Goal: Information Seeking & Learning: Check status

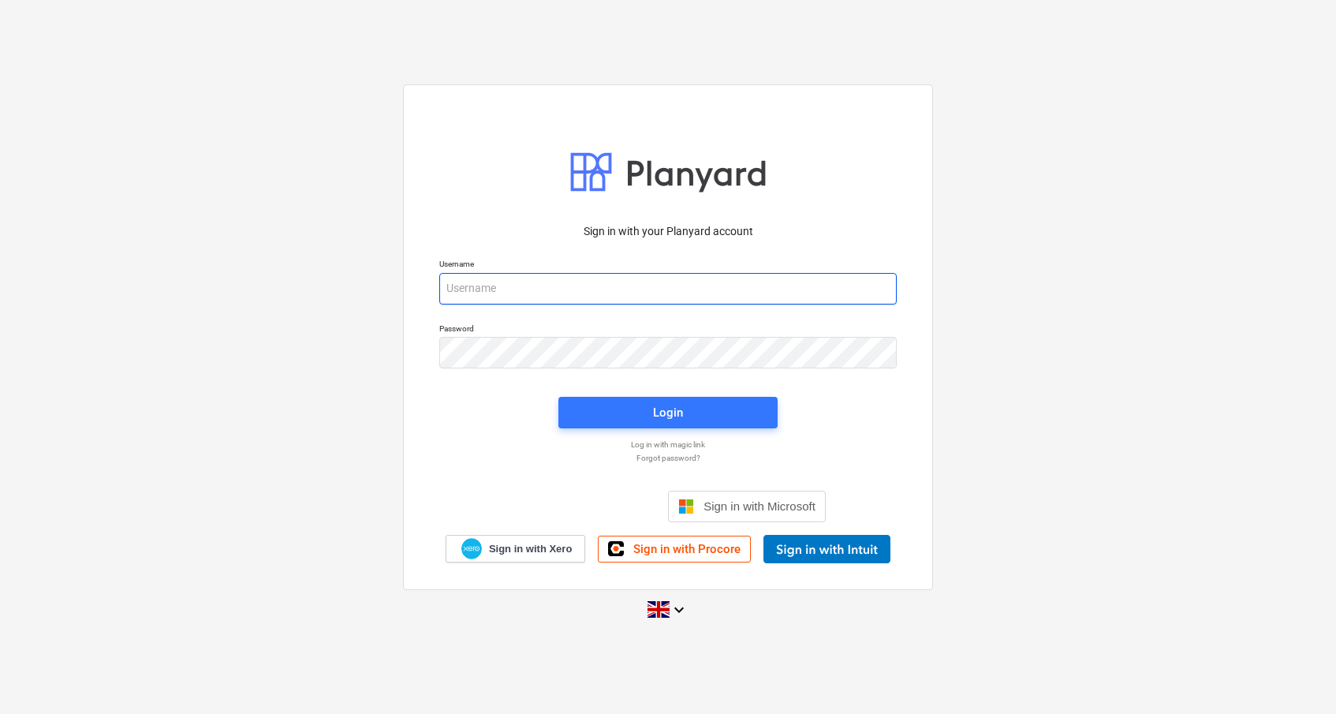
type input "[PERSON_NAME][EMAIL_ADDRESS][DOMAIN_NAME]"
click at [640, 228] on p "Sign in with your Planyard account" at bounding box center [668, 231] width 458 height 17
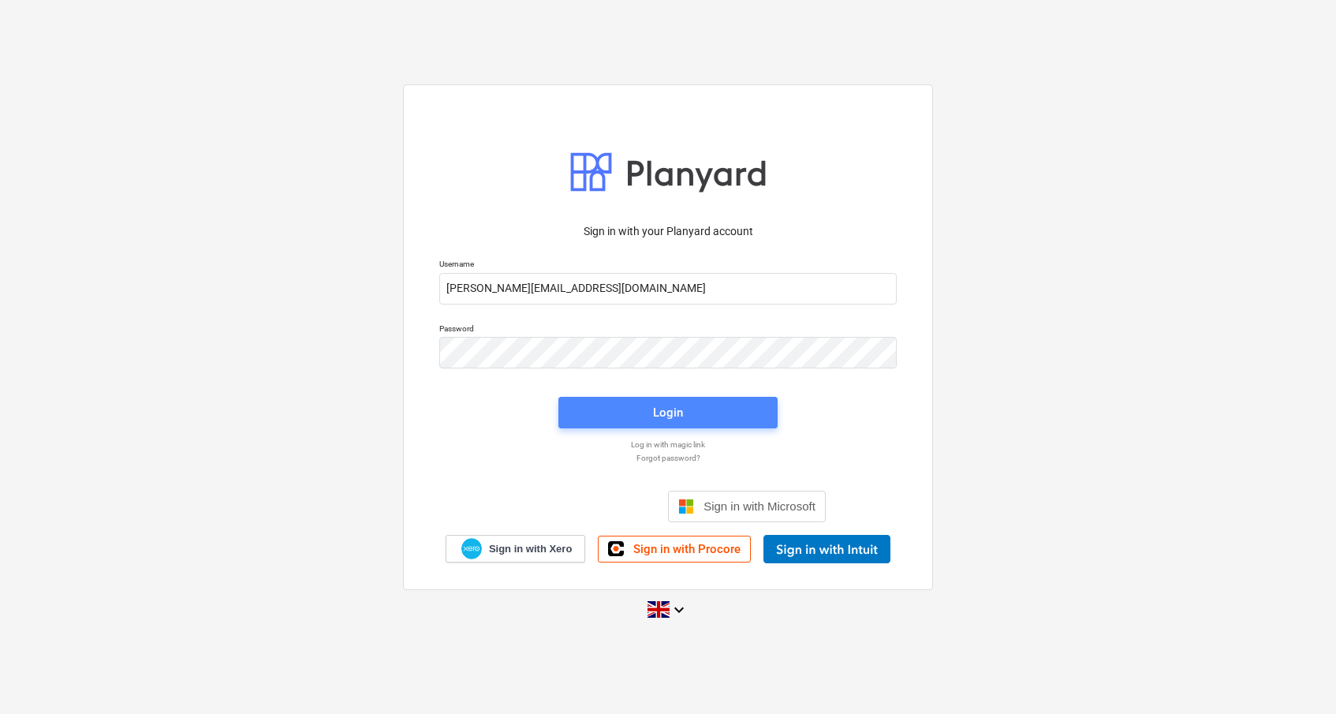
click at [649, 413] on span "Login" at bounding box center [667, 412] width 181 height 21
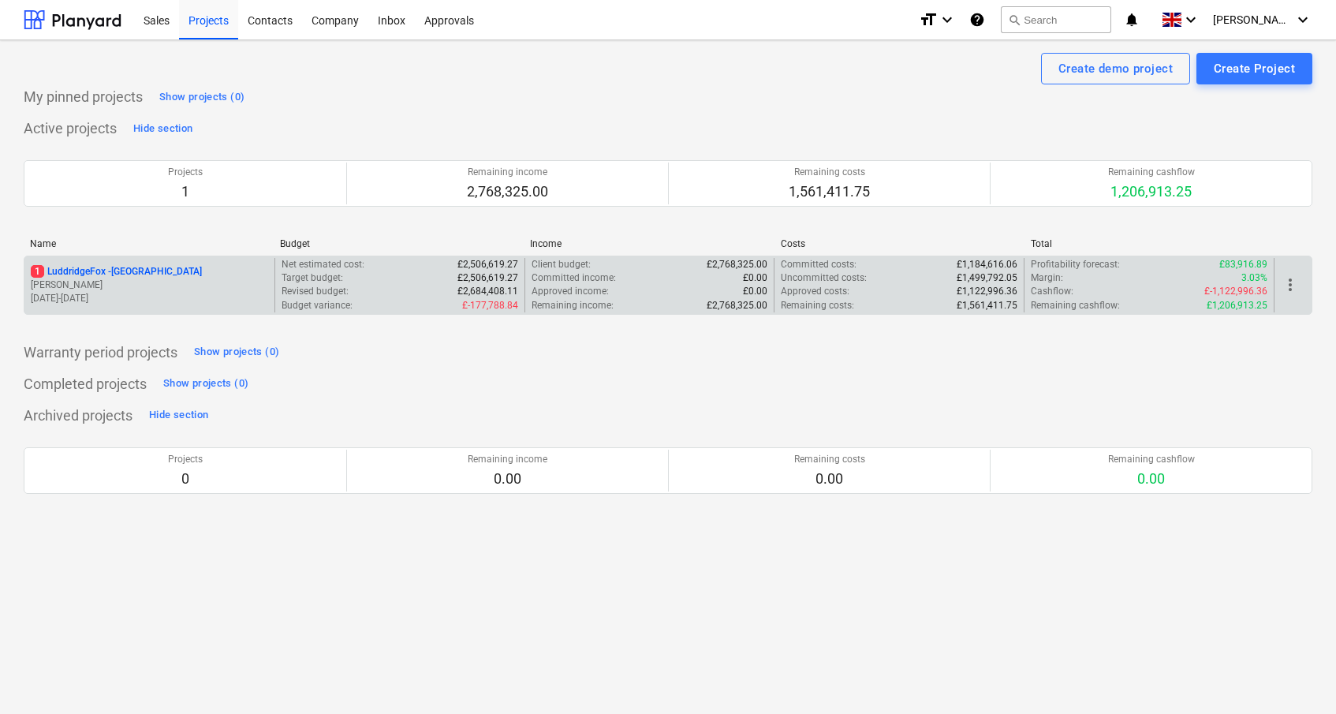
click at [177, 276] on p "1 LuddridgeFox - [GEOGRAPHIC_DATA]" at bounding box center [116, 271] width 171 height 13
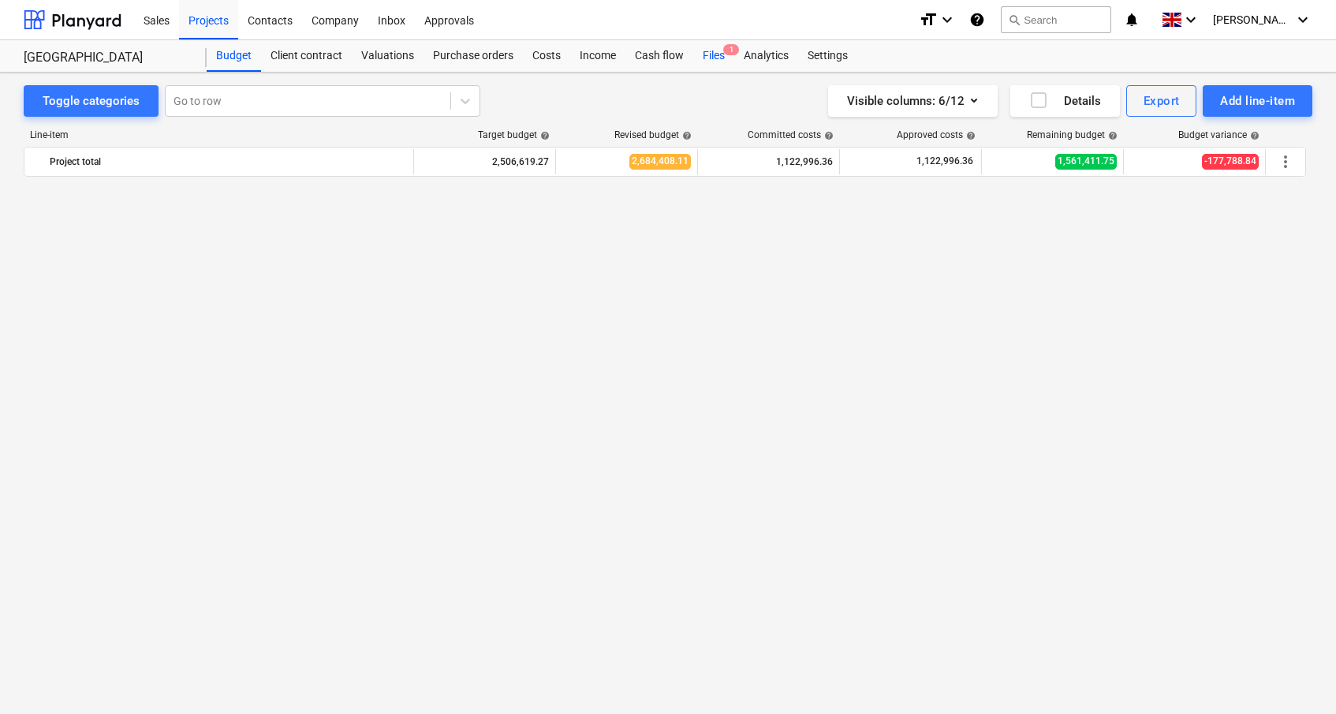
scroll to position [1353, 0]
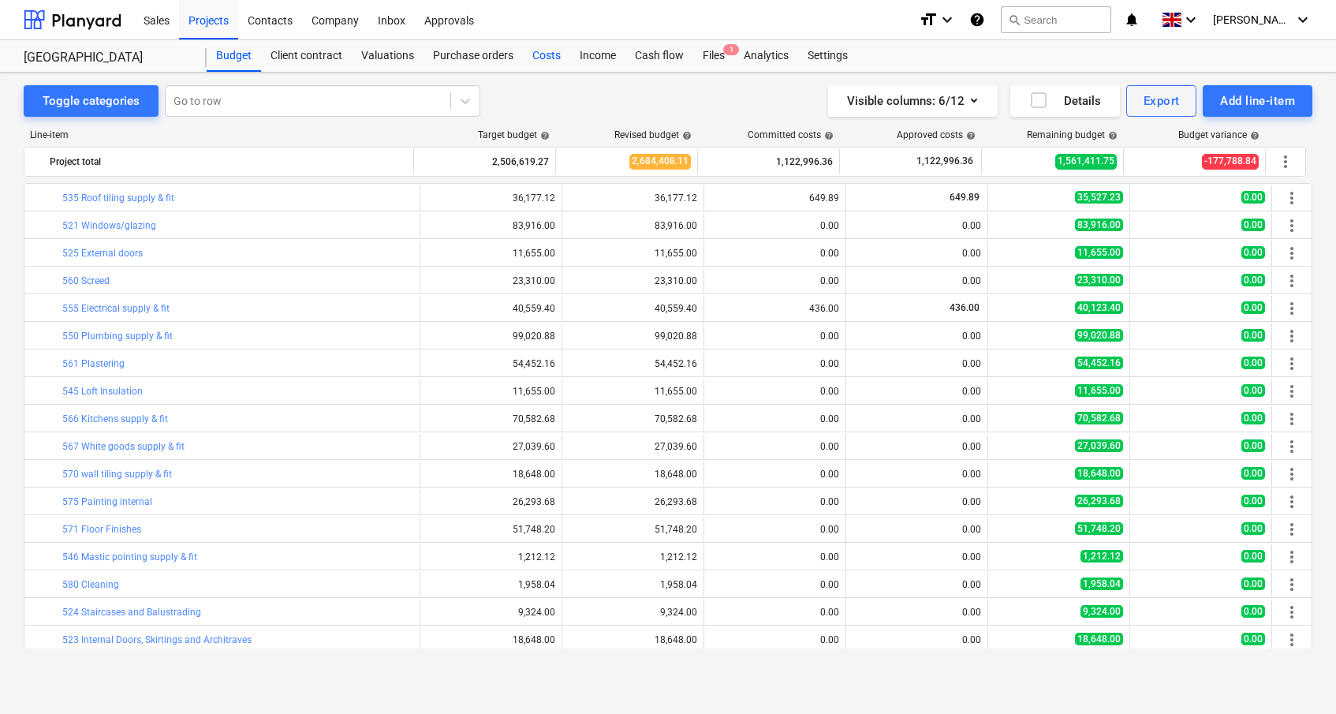
click at [565, 55] on div "Costs" at bounding box center [546, 56] width 47 height 32
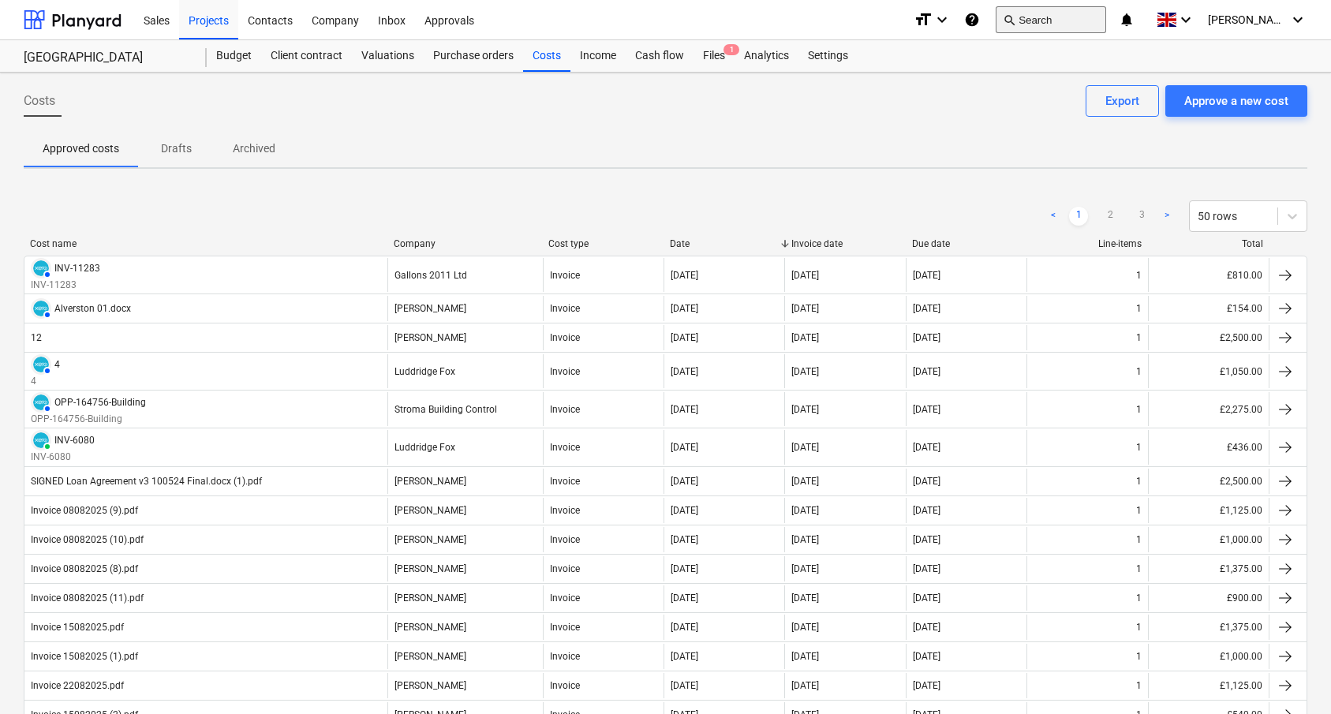
click at [1015, 20] on span "search" at bounding box center [1009, 19] width 13 height 13
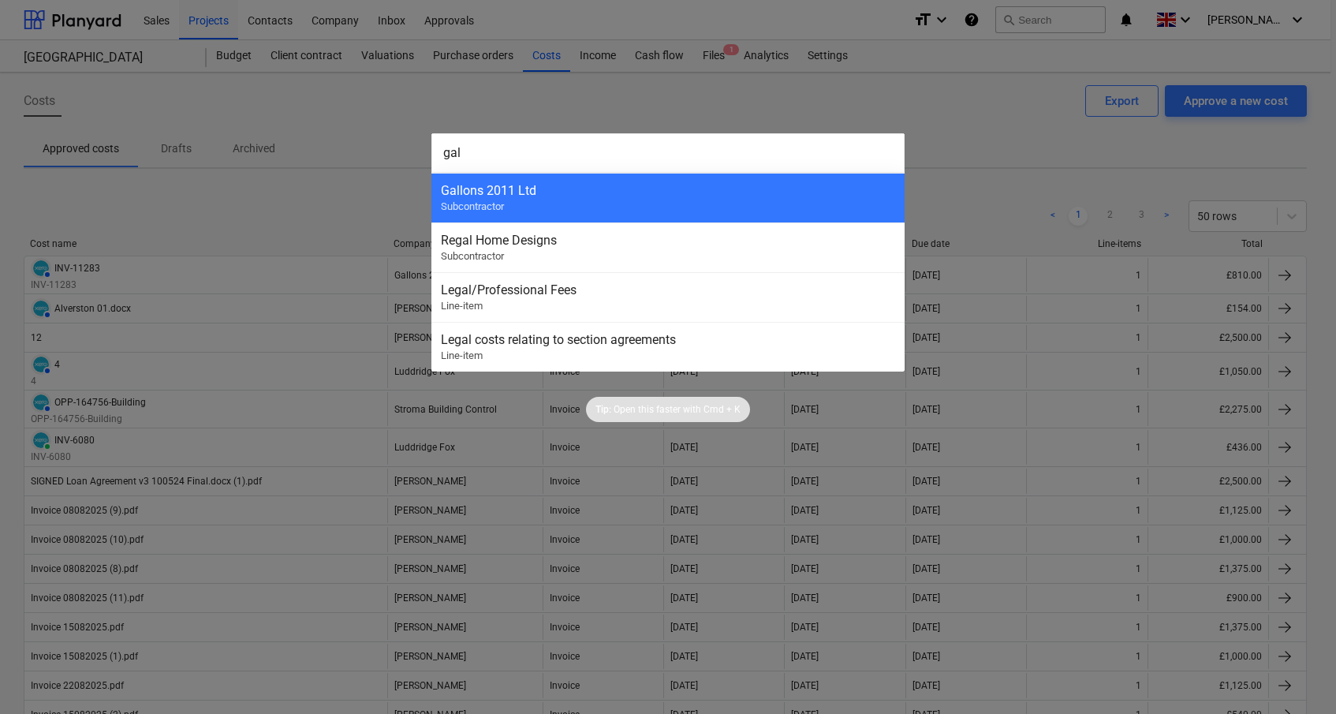
type input "gall"
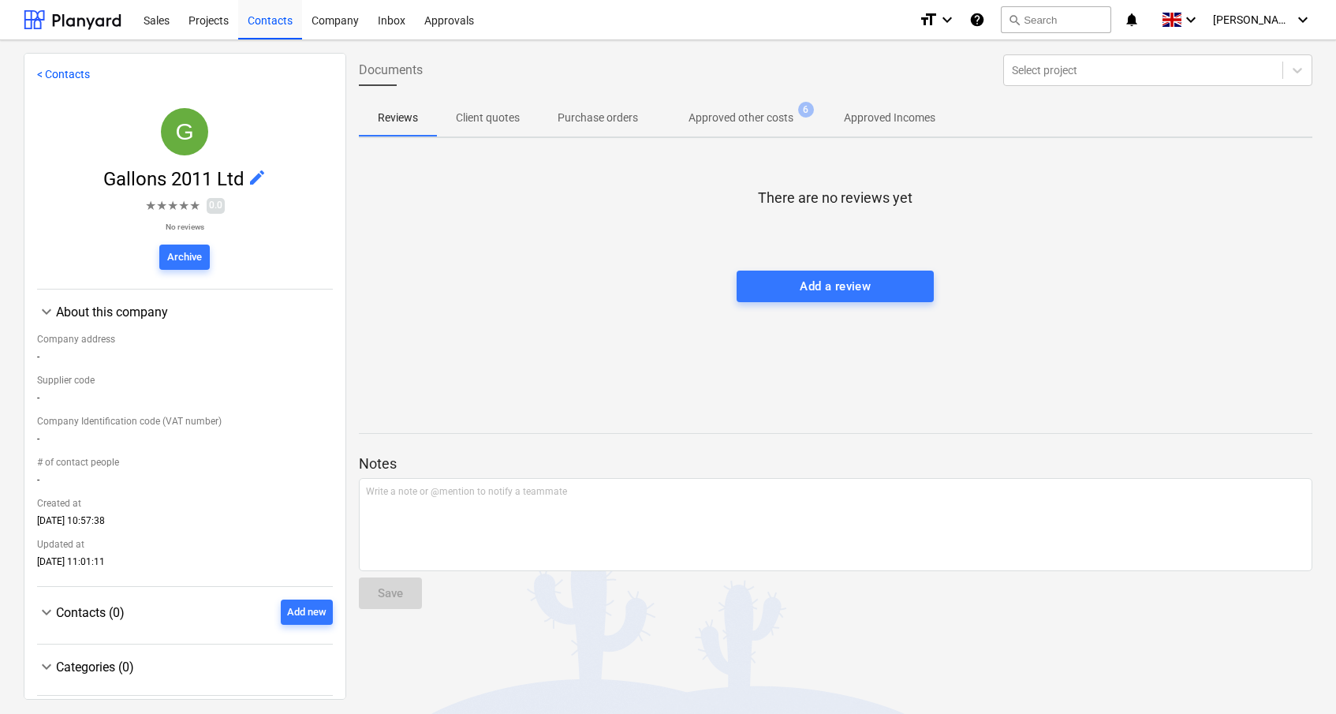
click at [771, 113] on p "Approved other costs" at bounding box center [741, 118] width 105 height 17
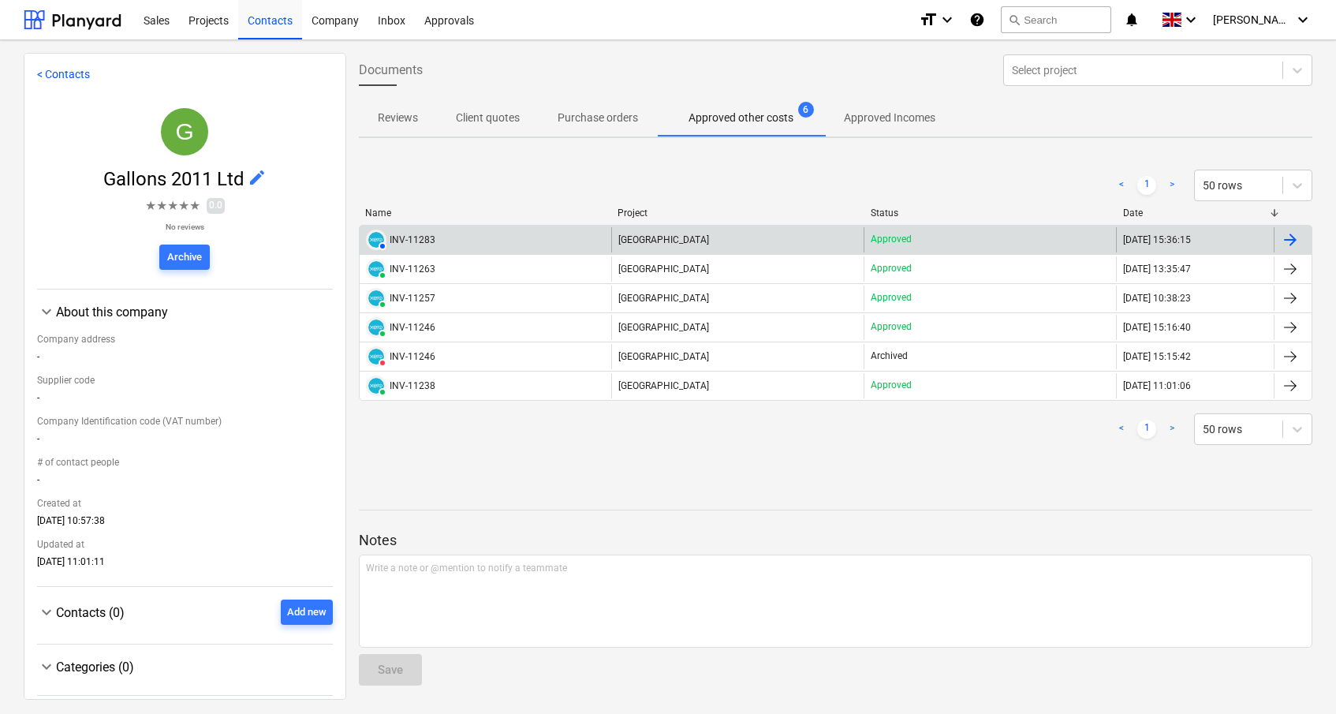
click at [953, 245] on div "Approved" at bounding box center [990, 239] width 252 height 25
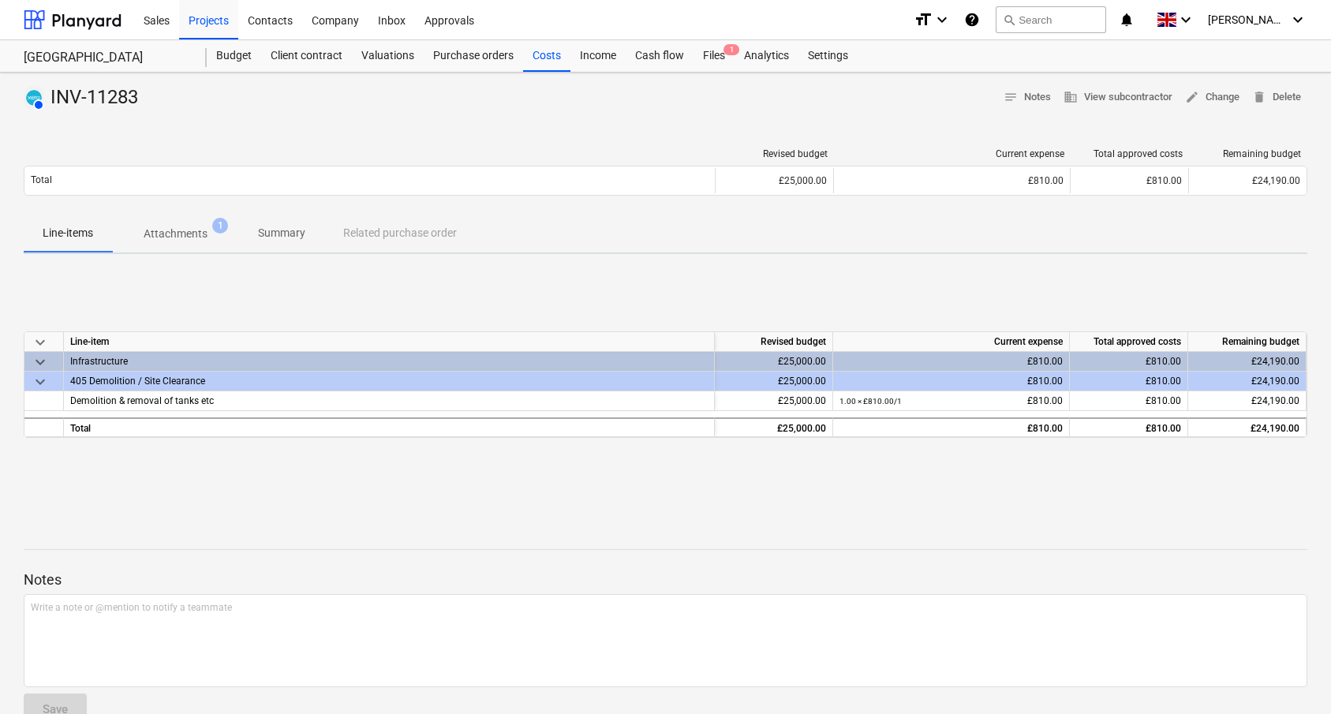
click at [41, 383] on span "keyboard_arrow_down" at bounding box center [40, 381] width 19 height 19
